Goal: Task Accomplishment & Management: Manage account settings

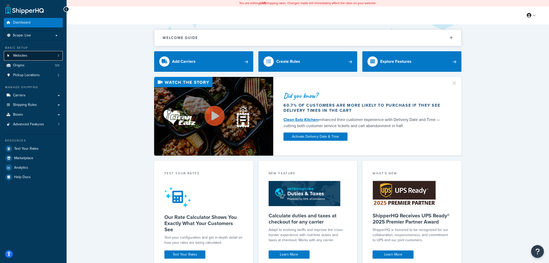
click at [22, 56] on span "Websites" at bounding box center [20, 56] width 14 height 4
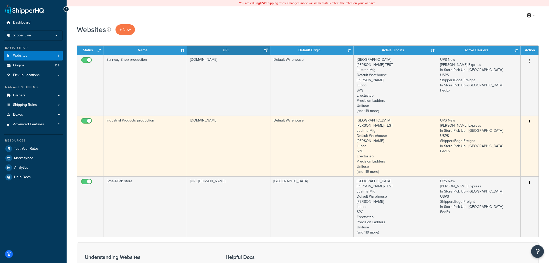
click at [152, 143] on td "Industrial Products production" at bounding box center [144, 145] width 83 height 61
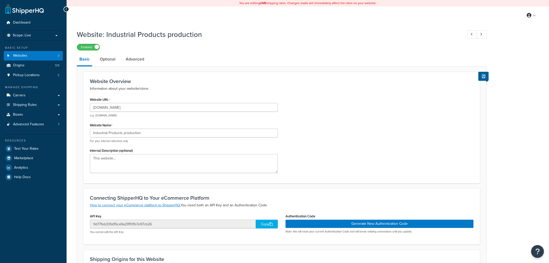
select select "28004"
click at [135, 59] on link "Advanced" at bounding box center [135, 59] width 24 height 12
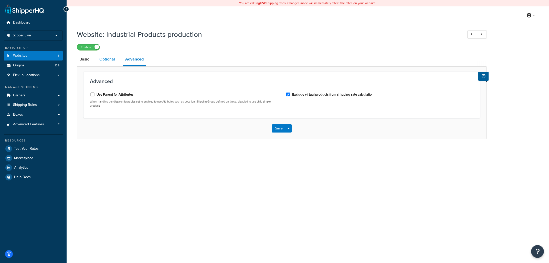
click at [105, 61] on link "Optional" at bounding box center [107, 59] width 21 height 12
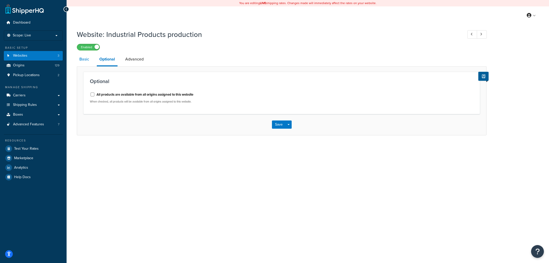
click at [83, 61] on link "Basic" at bounding box center [84, 59] width 15 height 12
select select "28004"
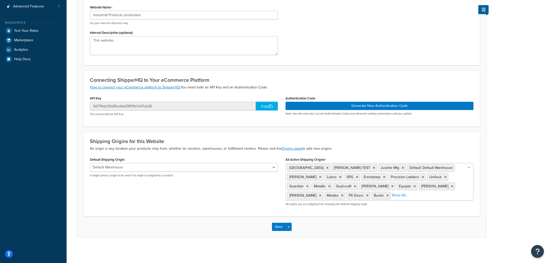
scroll to position [9, 0]
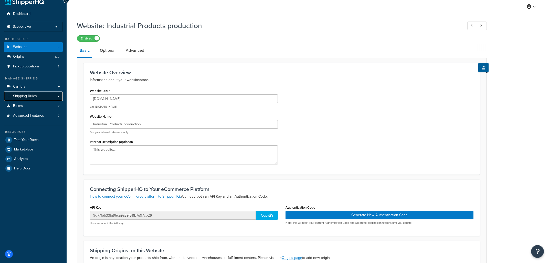
click at [34, 98] on span "Shipping Rules" at bounding box center [25, 96] width 24 height 4
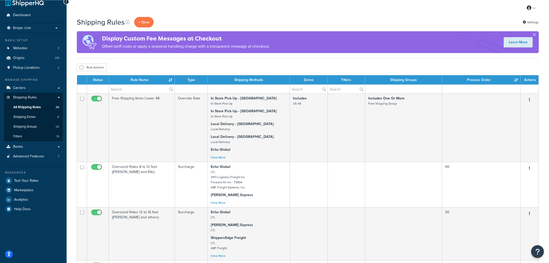
scroll to position [5, 0]
